Goal: Understand process/instructions: Learn how to perform a task or action

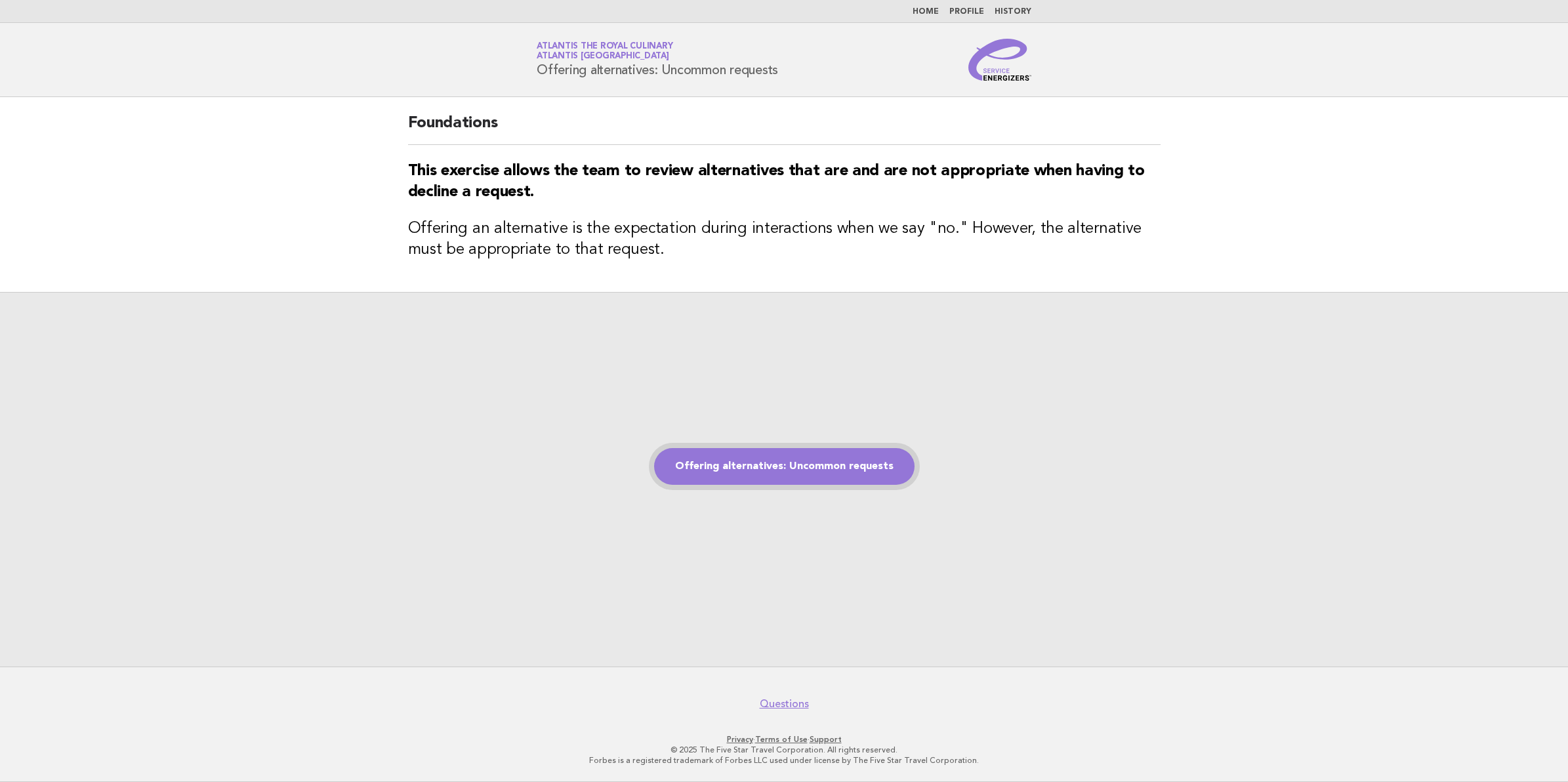
click at [752, 472] on link "Offering alternatives: Uncommon requests" at bounding box center [784, 466] width 260 height 37
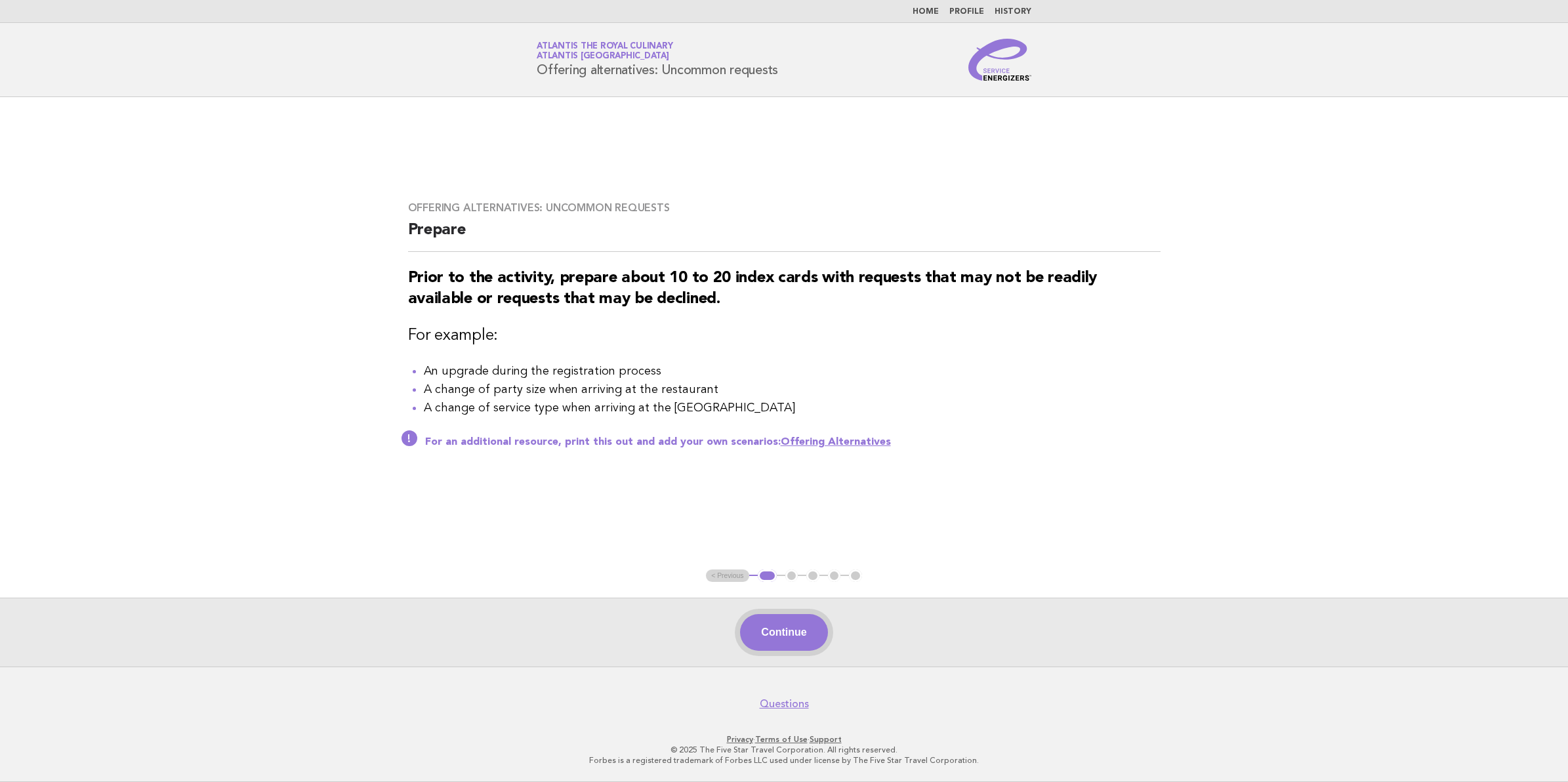
click at [786, 638] on button "Continue" at bounding box center [784, 632] width 88 height 37
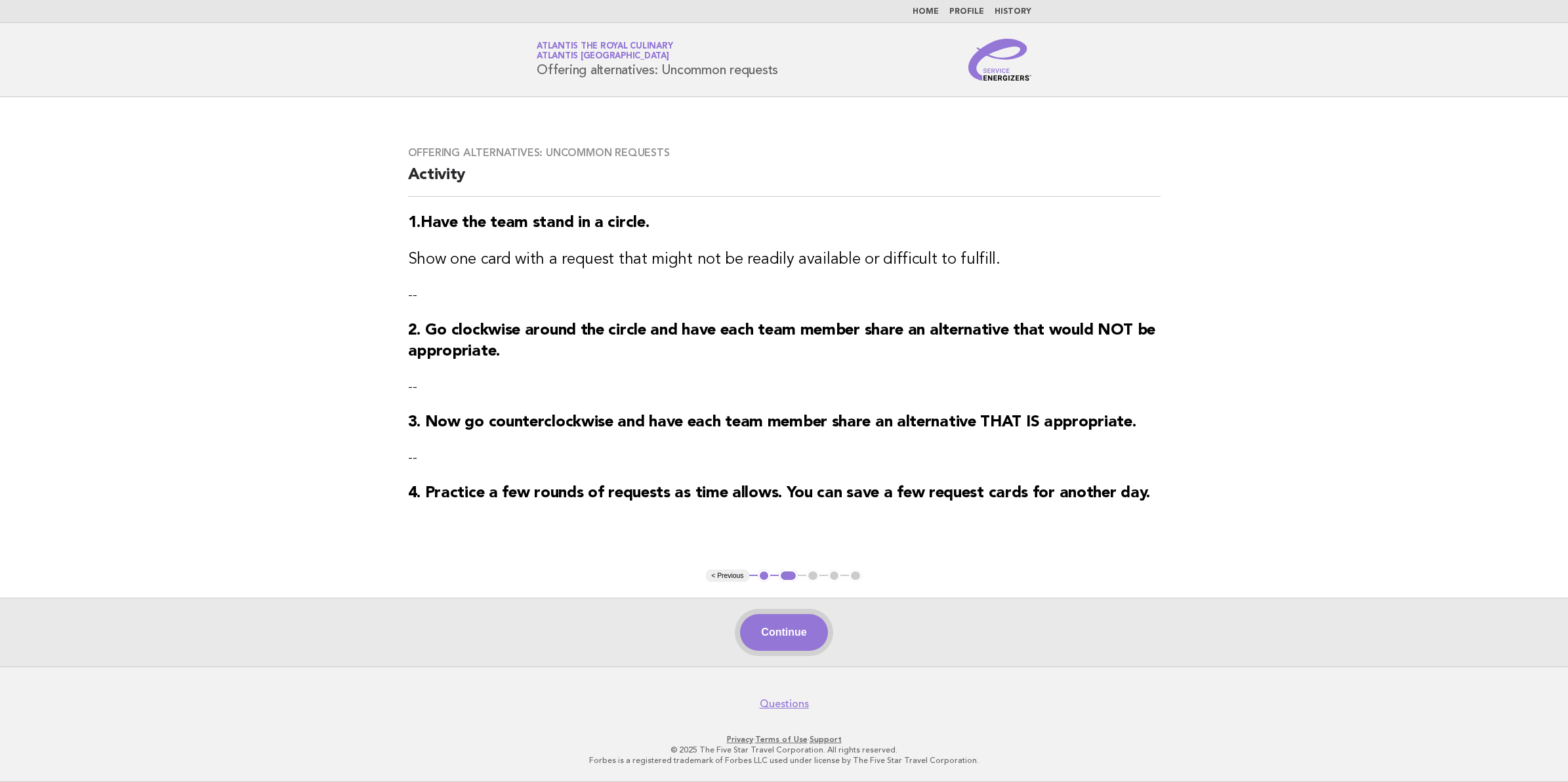
click at [795, 621] on button "Continue" at bounding box center [784, 632] width 88 height 37
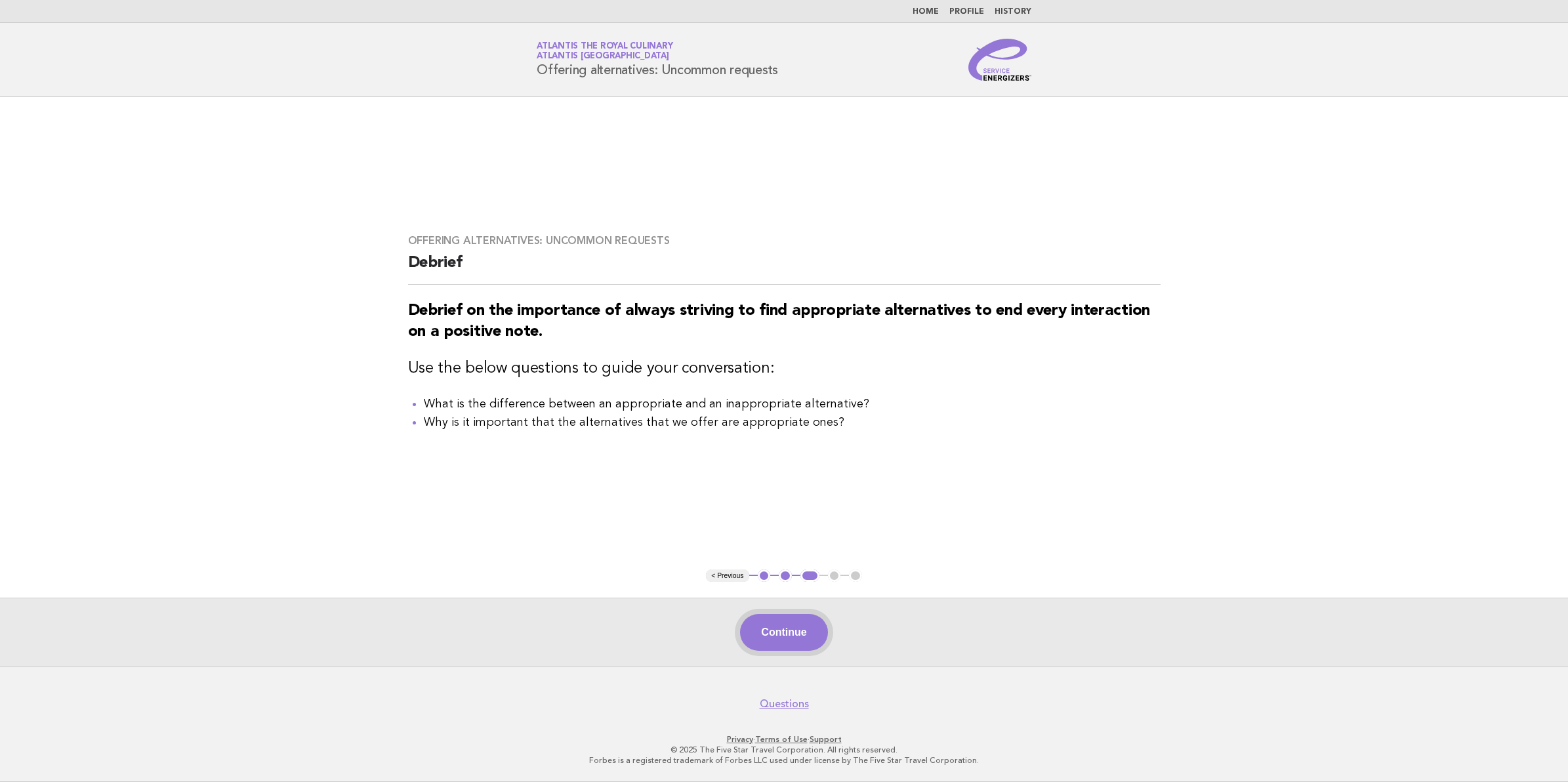
click at [793, 645] on button "Continue" at bounding box center [784, 632] width 88 height 37
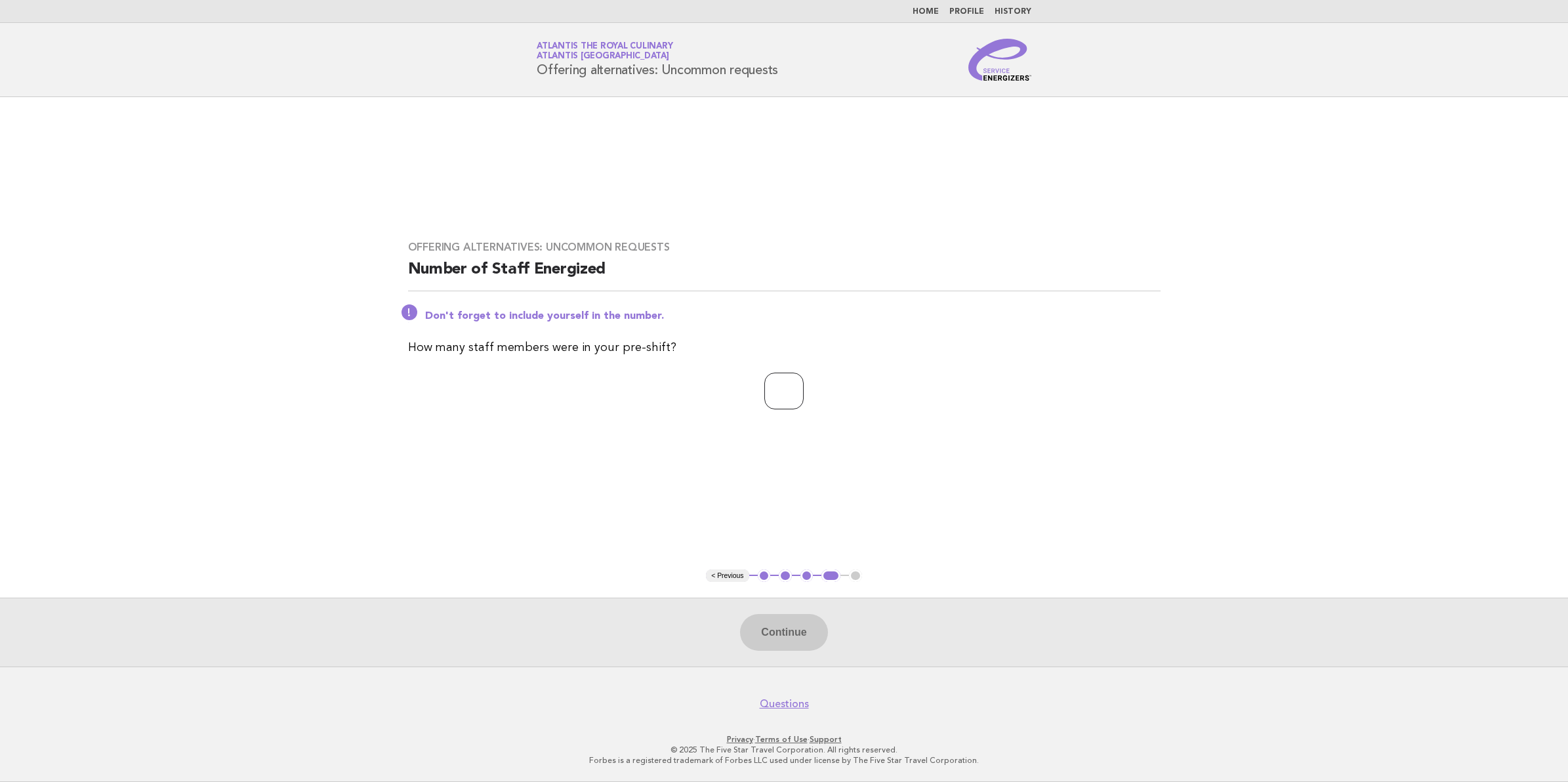
click at [802, 387] on input "*" at bounding box center [783, 391] width 39 height 37
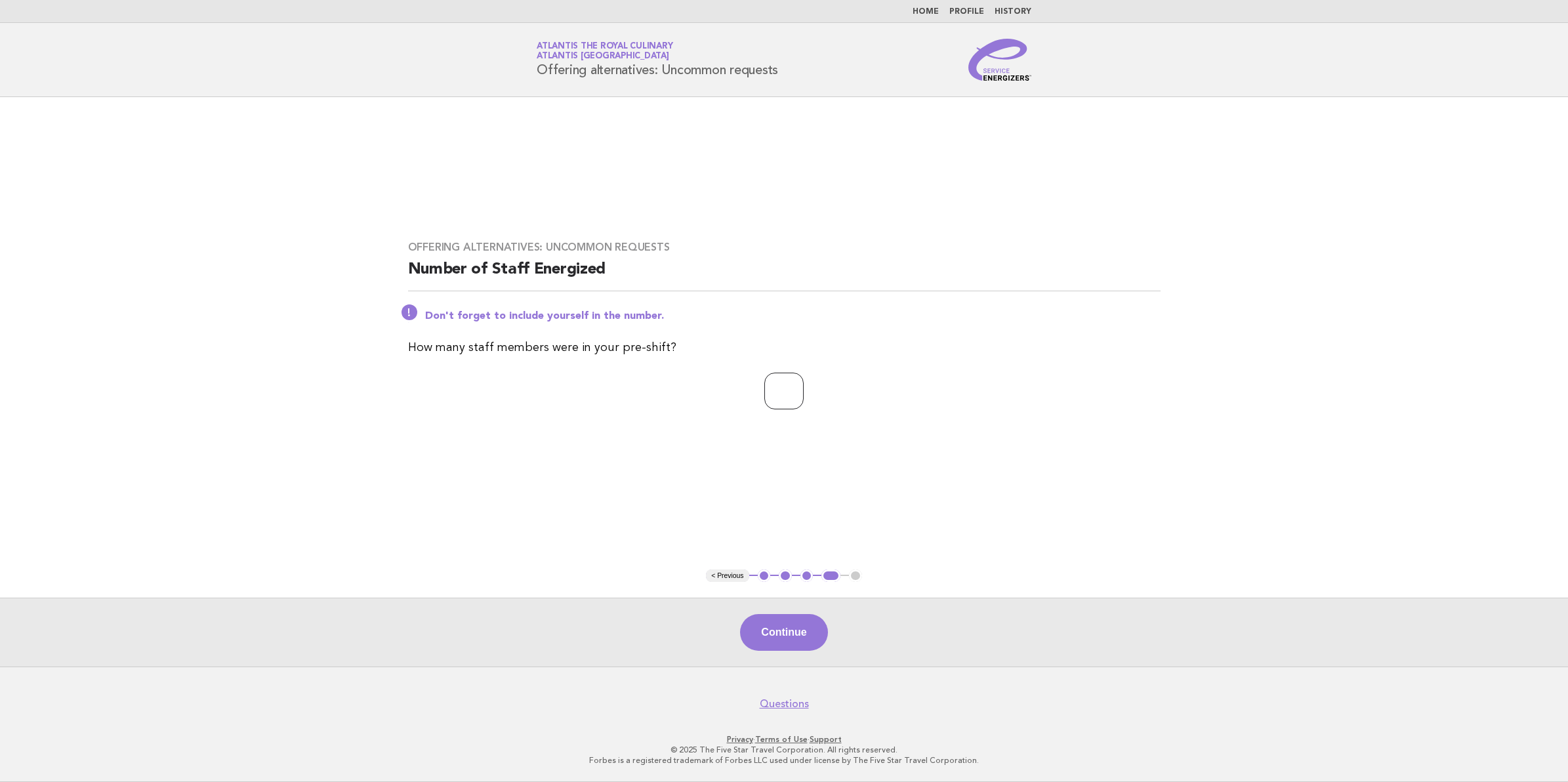
click at [803, 384] on input "*" at bounding box center [783, 391] width 39 height 37
type input "*"
click at [803, 384] on input "*" at bounding box center [783, 391] width 39 height 37
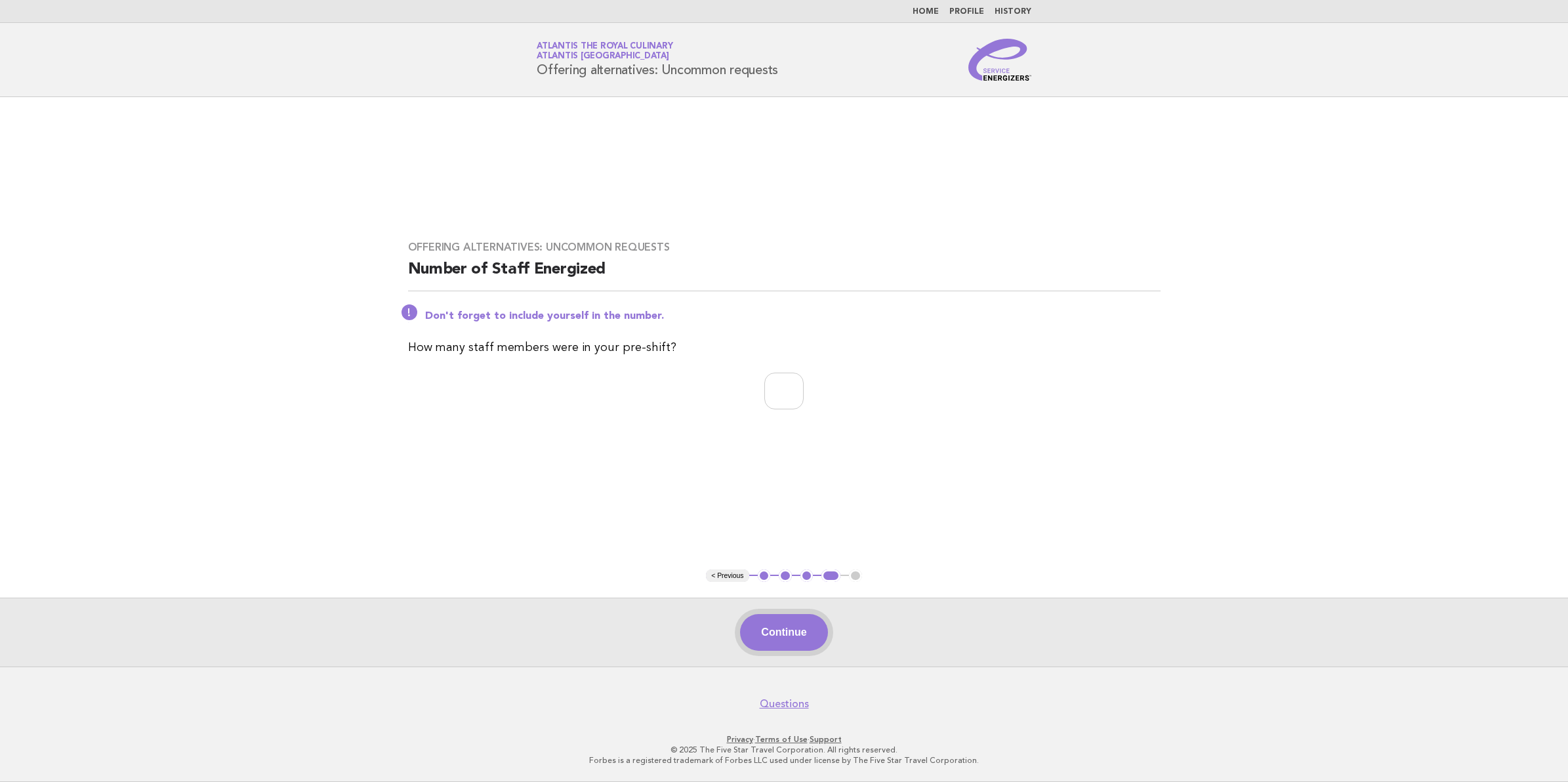
click at [788, 631] on button "Continue" at bounding box center [784, 632] width 88 height 37
